Goal: Navigation & Orientation: Find specific page/section

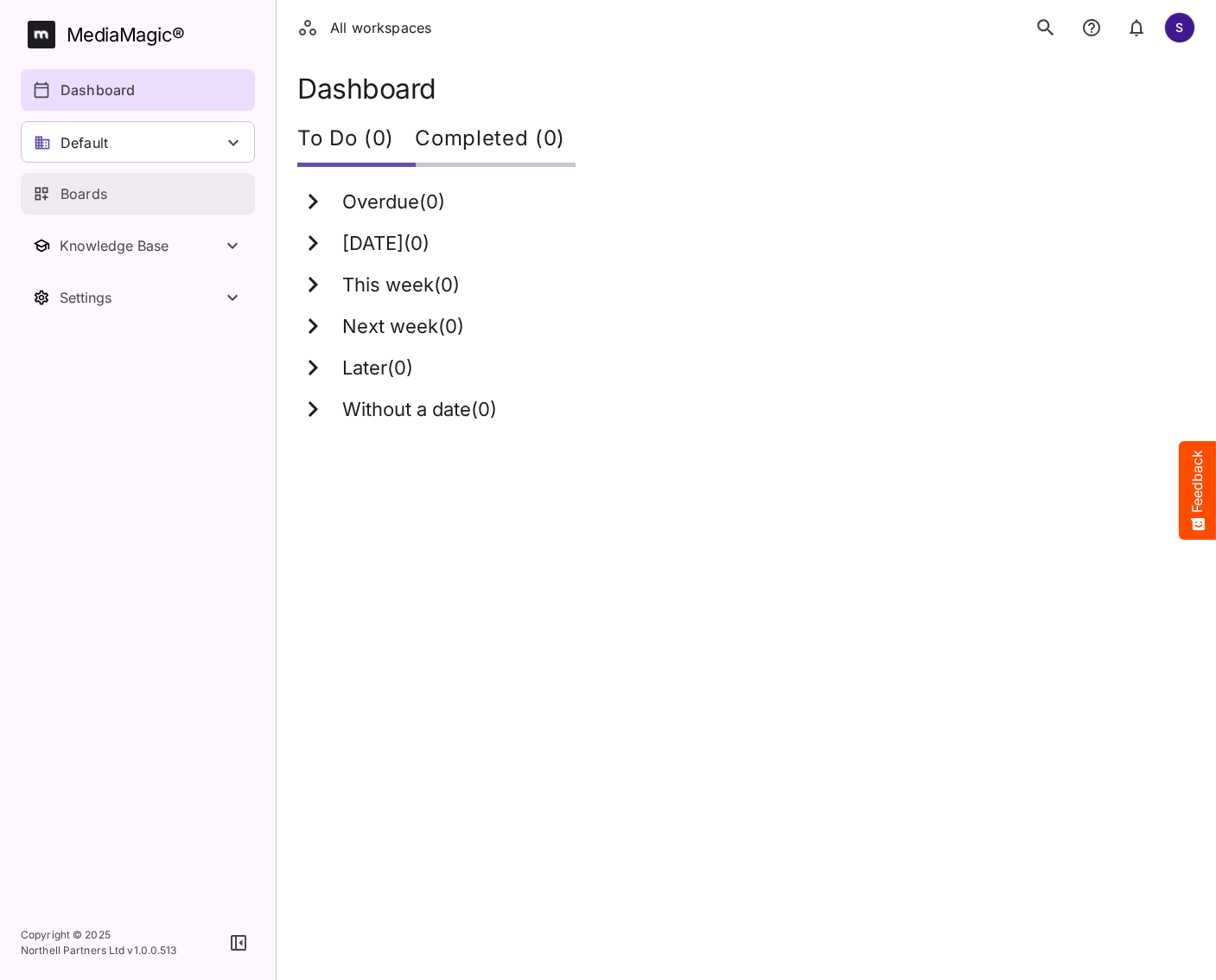
click at [106, 200] on p "Boards" at bounding box center [83, 194] width 46 height 21
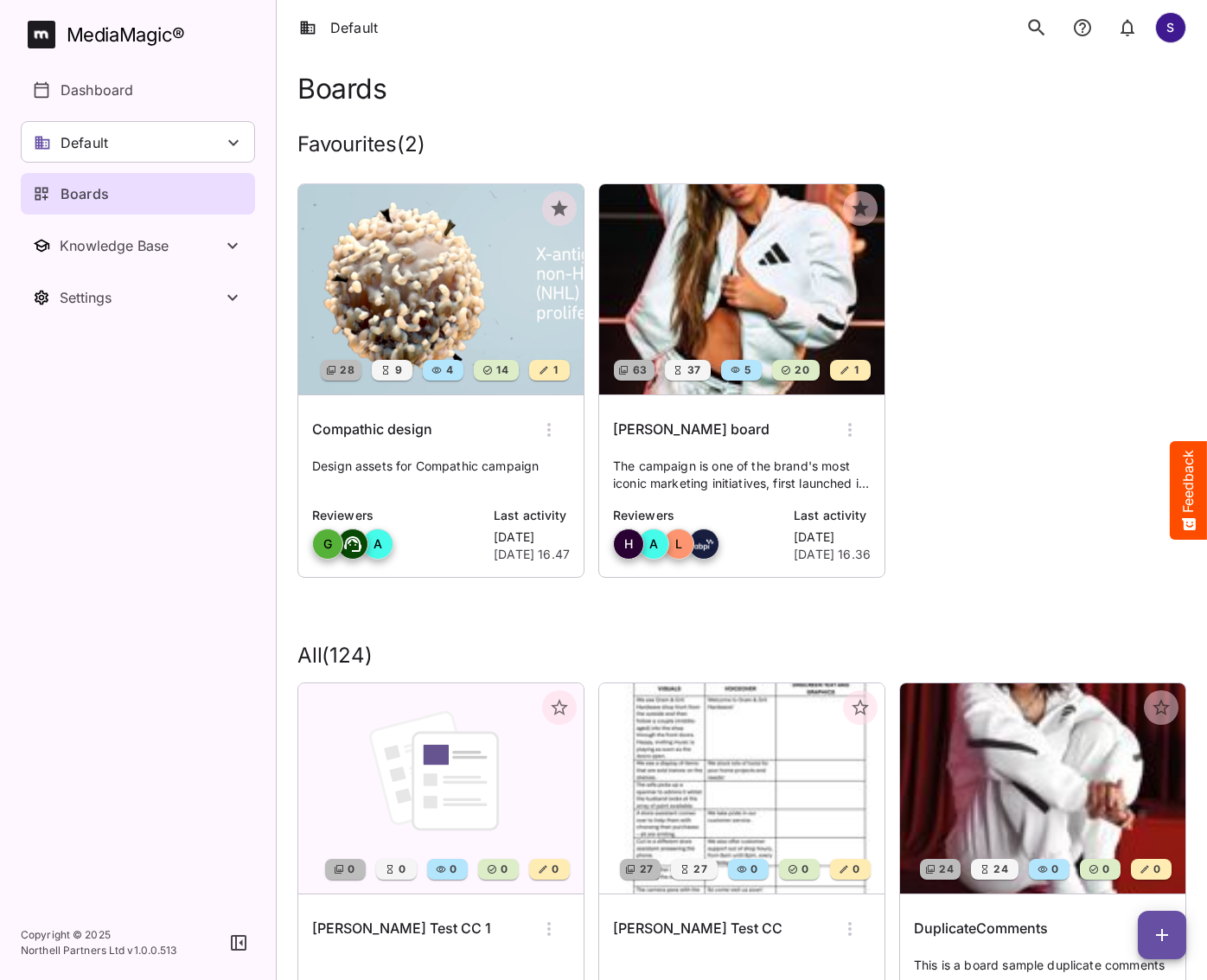
click at [1031, 18] on icon "search" at bounding box center [1037, 27] width 23 height 23
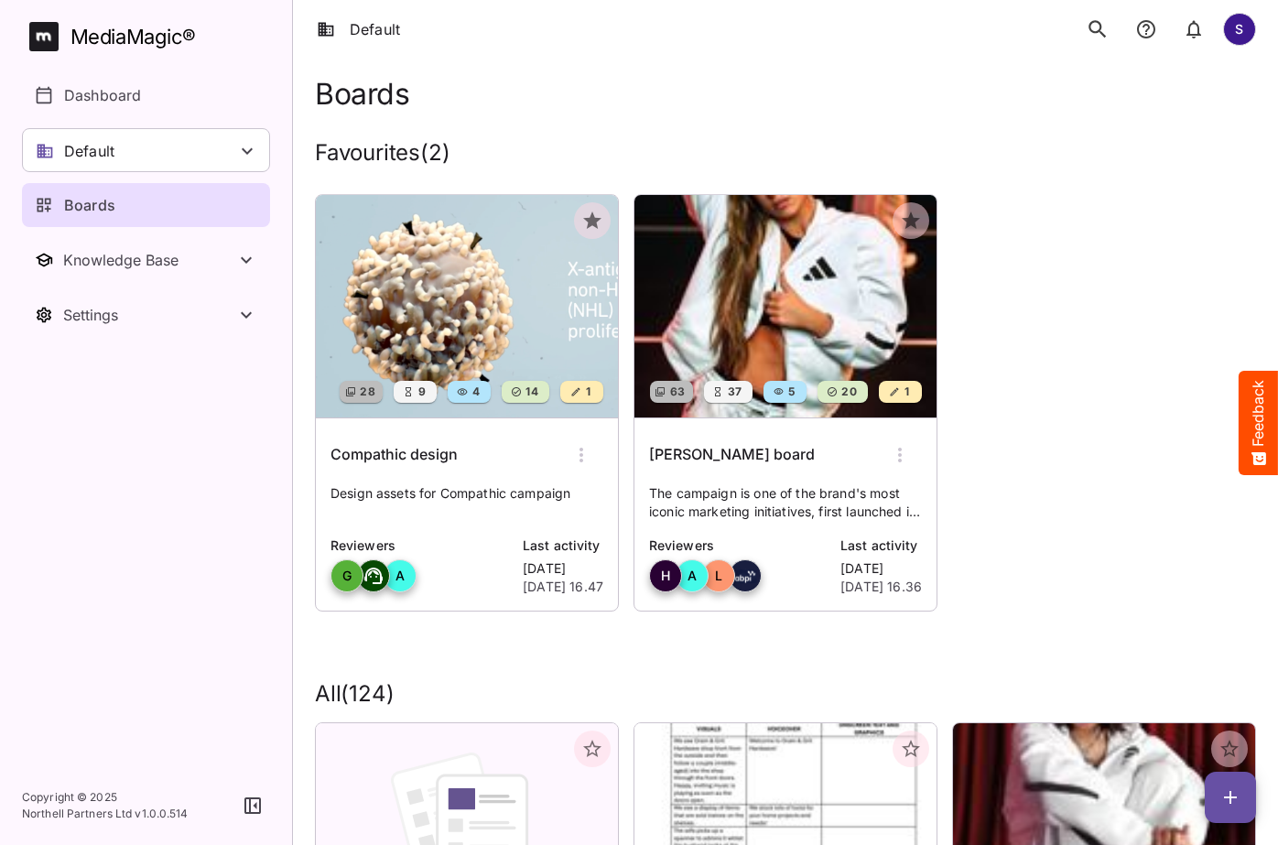
click at [1146, 32] on icon "notifications" at bounding box center [1147, 29] width 22 height 22
